Goal: Find specific page/section: Find specific page/section

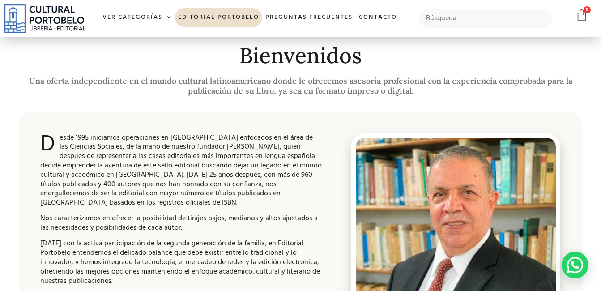
scroll to position [313, 0]
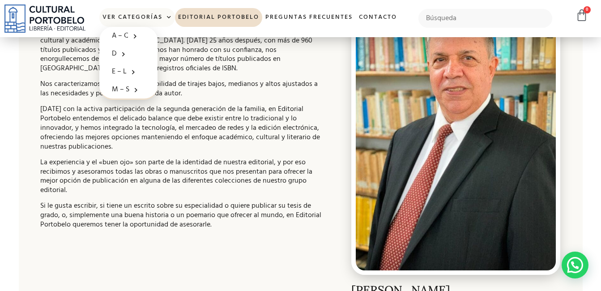
click at [170, 20] on span at bounding box center [166, 17] width 9 height 13
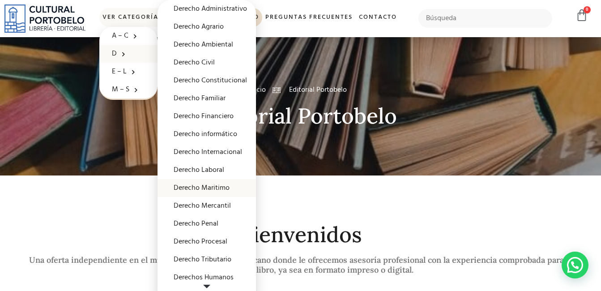
click at [197, 186] on link "Derecho Maritimo" at bounding box center [207, 188] width 98 height 18
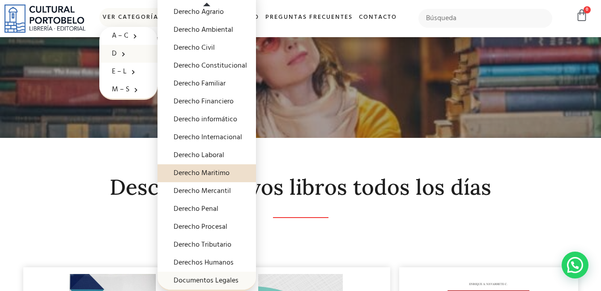
click at [198, 277] on link "Documentos Legales" at bounding box center [207, 281] width 98 height 18
